Goal: Transaction & Acquisition: Purchase product/service

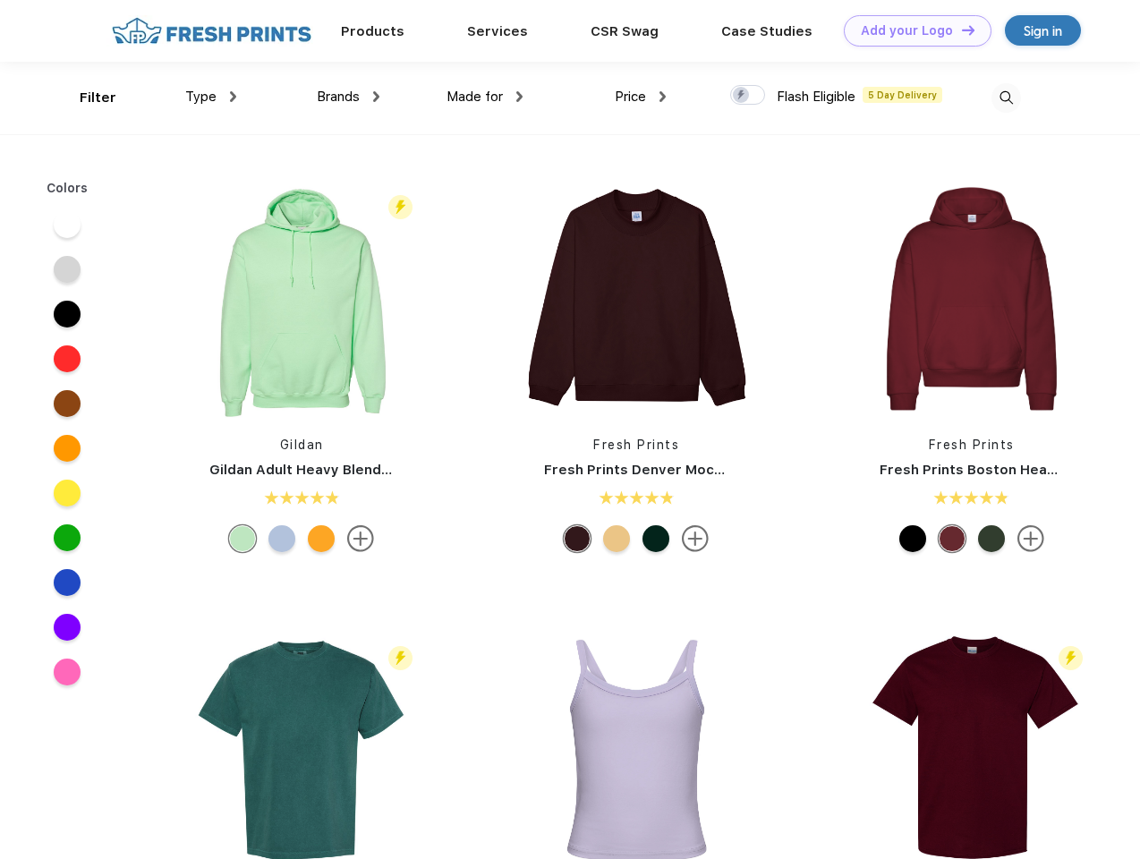
click at [911, 30] on link "Add your Logo Design Tool" at bounding box center [918, 30] width 148 height 31
click at [0, 0] on div "Design Tool" at bounding box center [0, 0] width 0 height 0
click at [960, 30] on link "Add your Logo Design Tool" at bounding box center [918, 30] width 148 height 31
click at [86, 98] on div "Filter" at bounding box center [98, 98] width 37 height 21
click at [211, 97] on span "Type" at bounding box center [200, 97] width 31 height 16
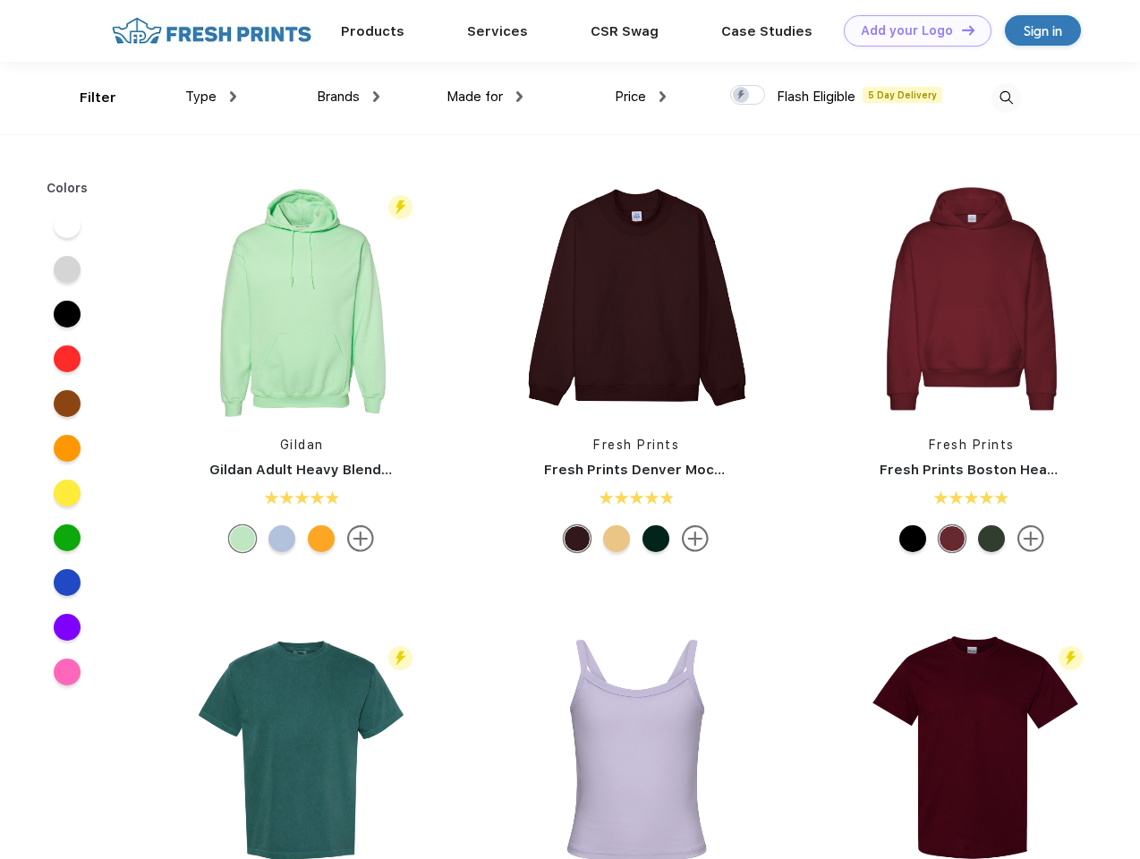
click at [348, 97] on span "Brands" at bounding box center [338, 97] width 43 height 16
click at [485, 97] on span "Made for" at bounding box center [474, 97] width 56 height 16
click at [640, 97] on span "Price" at bounding box center [630, 97] width 31 height 16
click at [748, 96] on div at bounding box center [747, 95] width 35 height 20
click at [742, 96] on input "checkbox" at bounding box center [736, 90] width 12 height 12
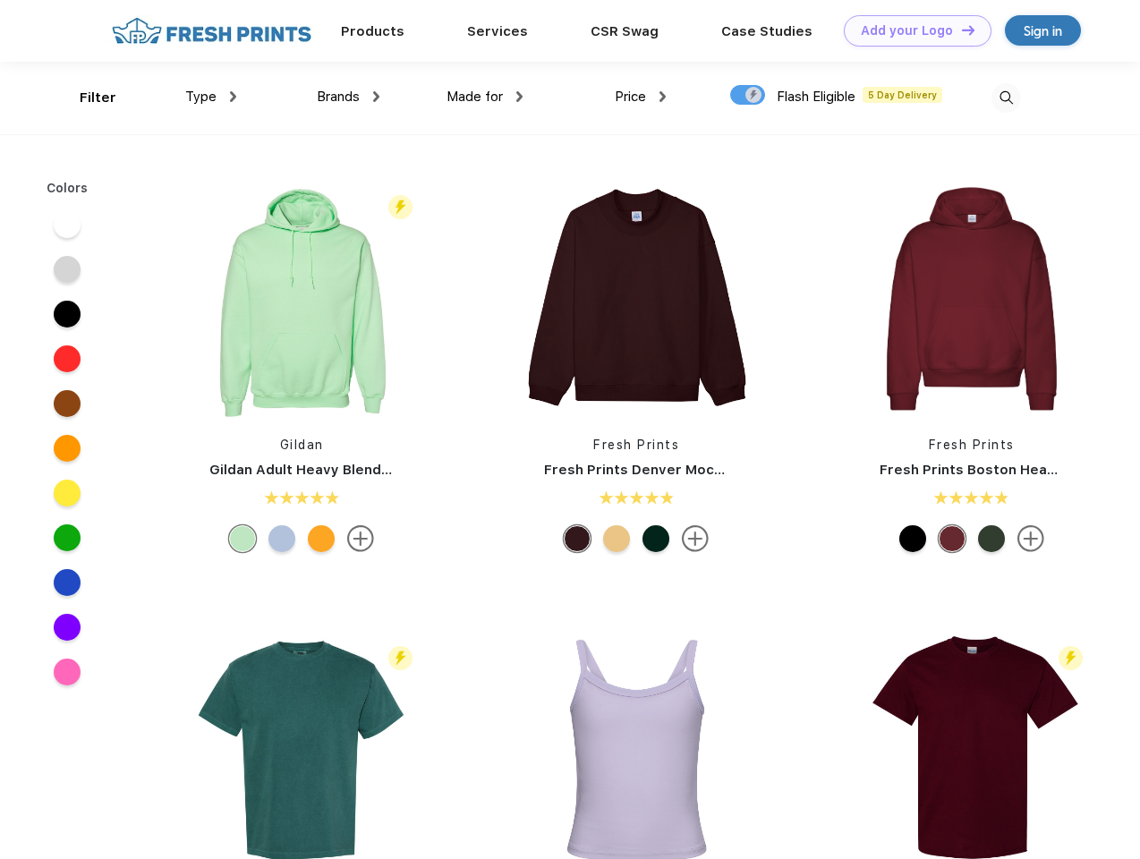
click at [1005, 98] on img at bounding box center [1006, 98] width 30 height 30
